Goal: Task Accomplishment & Management: Manage account settings

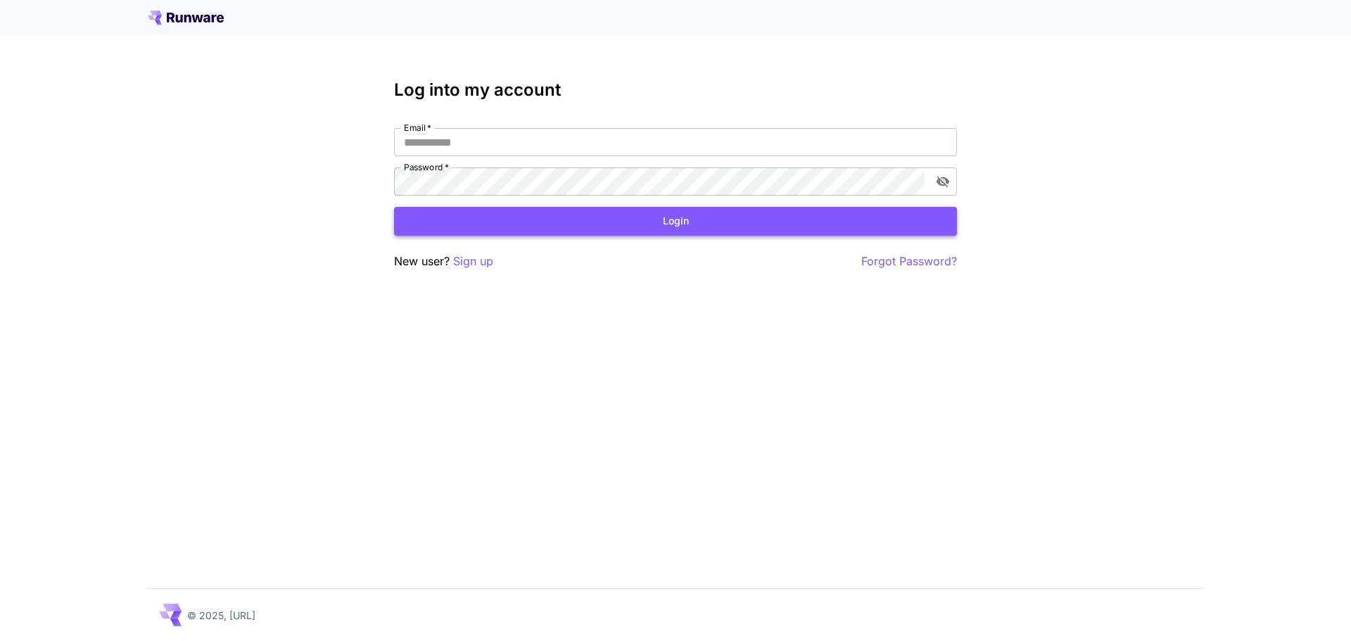
type input "**********"
drag, startPoint x: 486, startPoint y: 227, endPoint x: 137, endPoint y: 0, distance: 416.6
click at [486, 227] on button "Login" at bounding box center [675, 221] width 563 height 29
